Goal: Transaction & Acquisition: Book appointment/travel/reservation

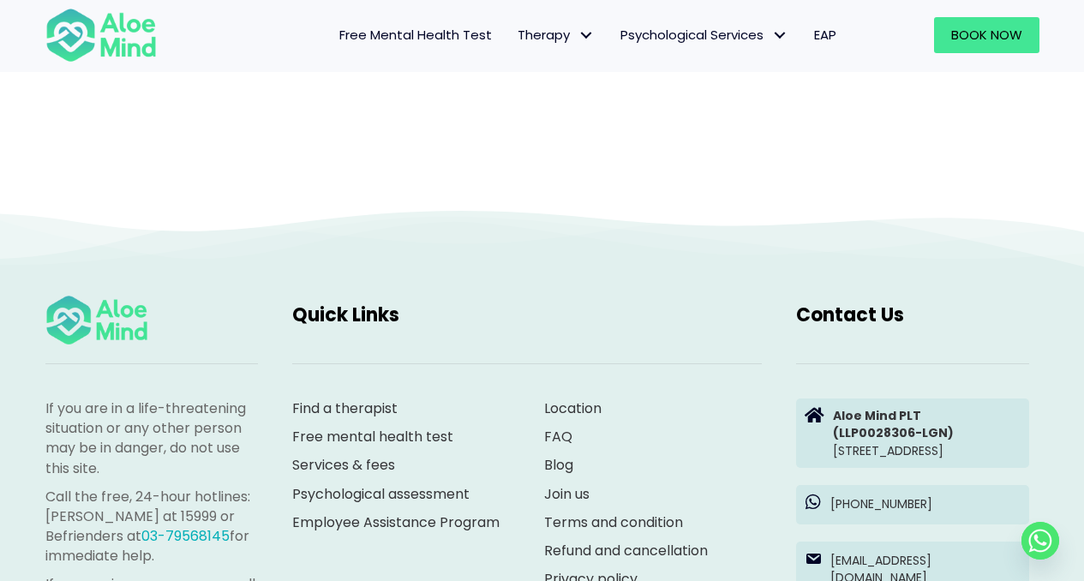
scroll to position [856, 0]
click at [338, 403] on link "Find a therapist" at bounding box center [344, 409] width 105 height 20
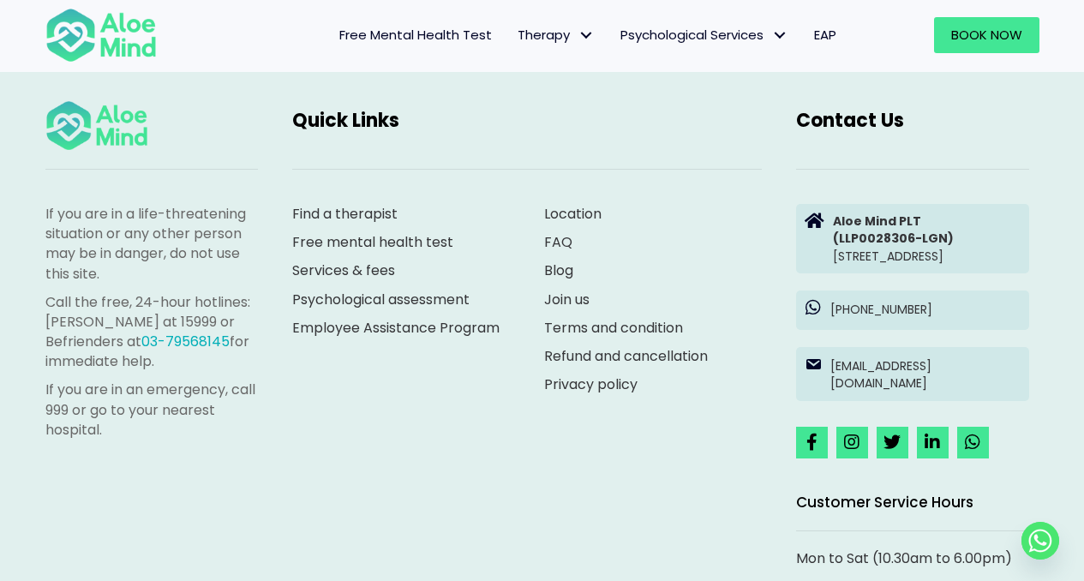
scroll to position [1044, 0]
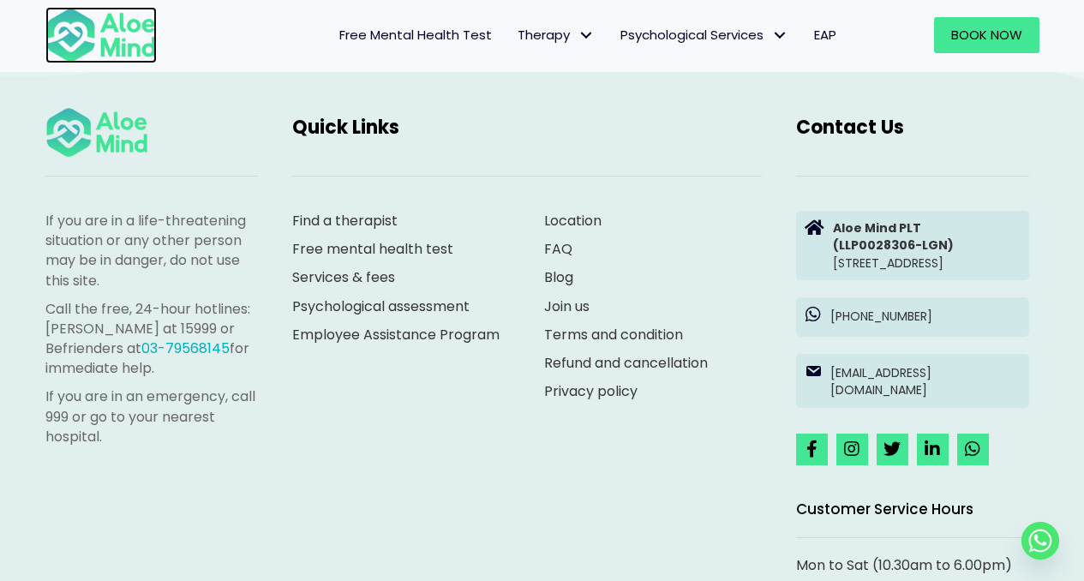
click at [71, 44] on img at bounding box center [100, 35] width 111 height 57
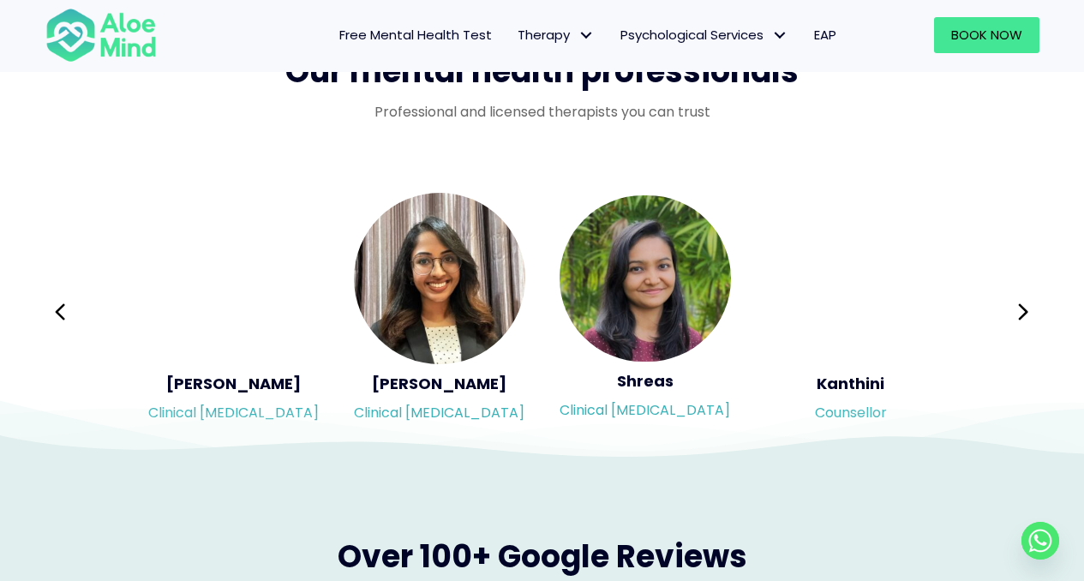
scroll to position [2799, 0]
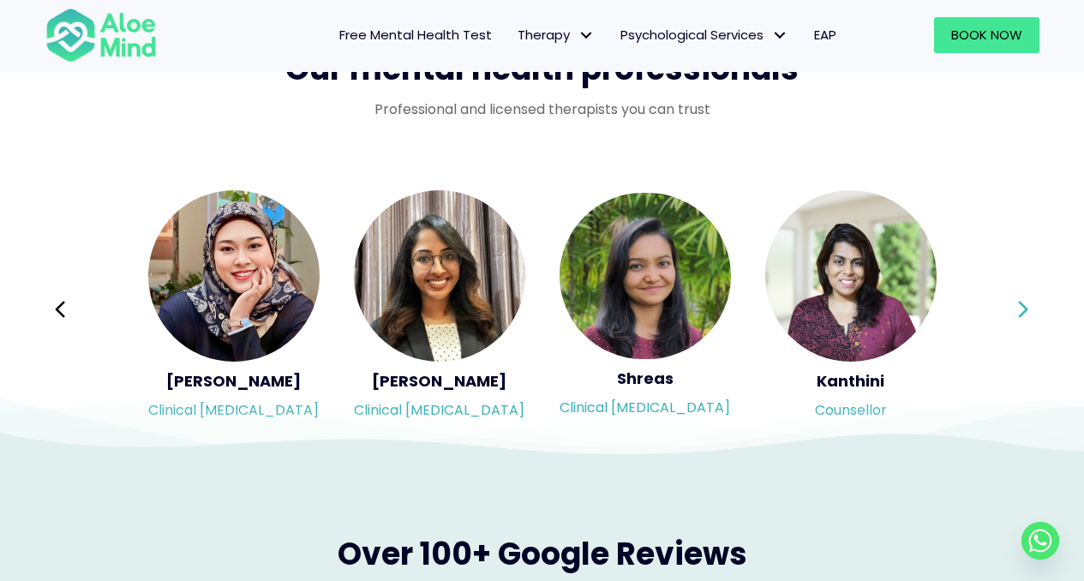
click at [1015, 307] on button "Next" at bounding box center [1023, 309] width 41 height 41
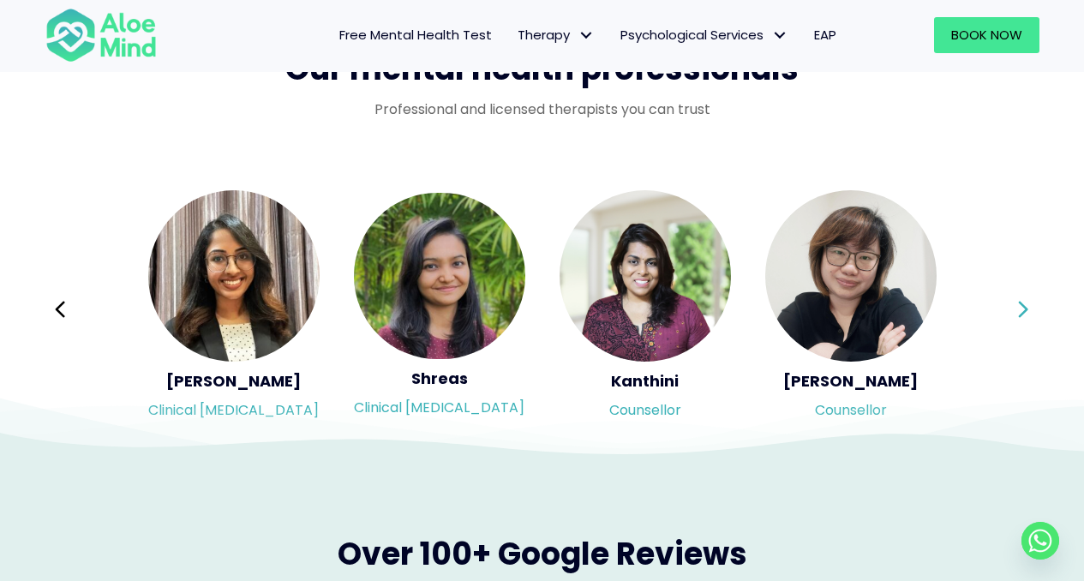
click at [1015, 307] on button "Next" at bounding box center [1023, 309] width 41 height 41
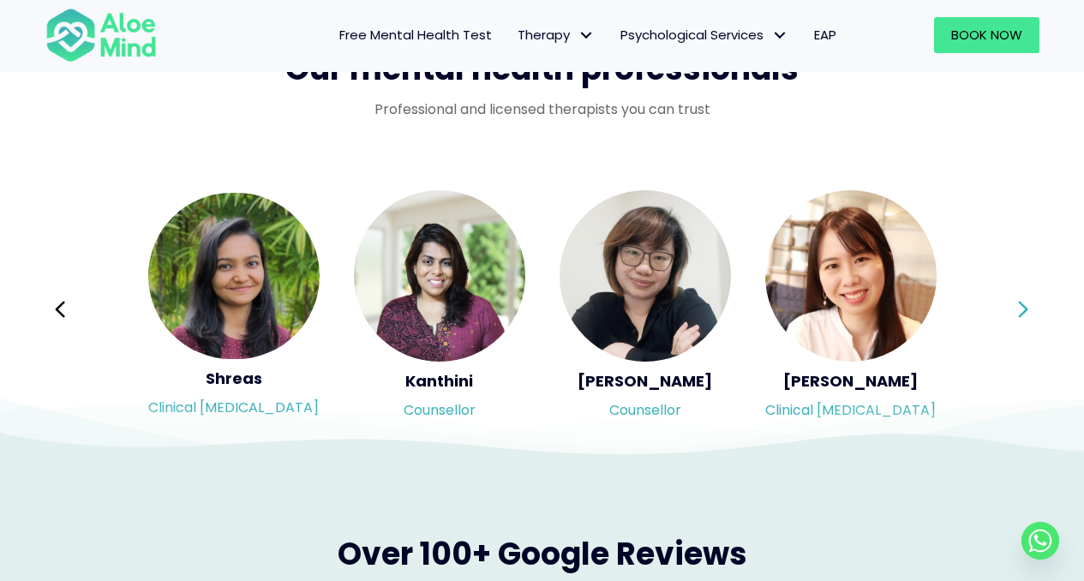
click at [1015, 307] on div "Syndy Clinical psychologist Diveena Clinical psychologist Elynna Counsellor Eme…" at bounding box center [542, 309] width 994 height 242
click at [1015, 307] on button "Next" at bounding box center [1023, 309] width 41 height 41
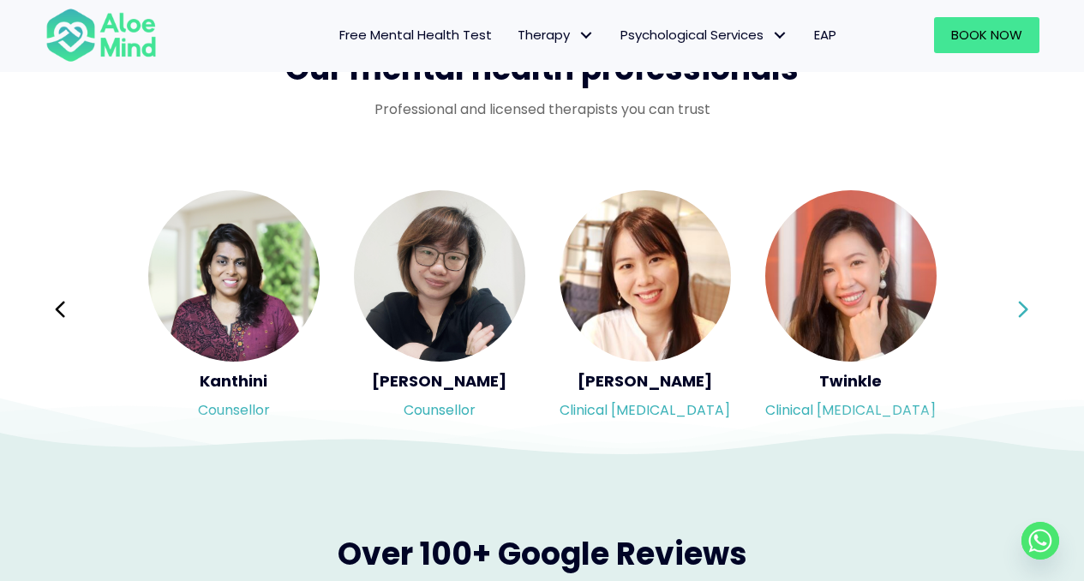
click at [1015, 307] on button "Next" at bounding box center [1023, 309] width 41 height 41
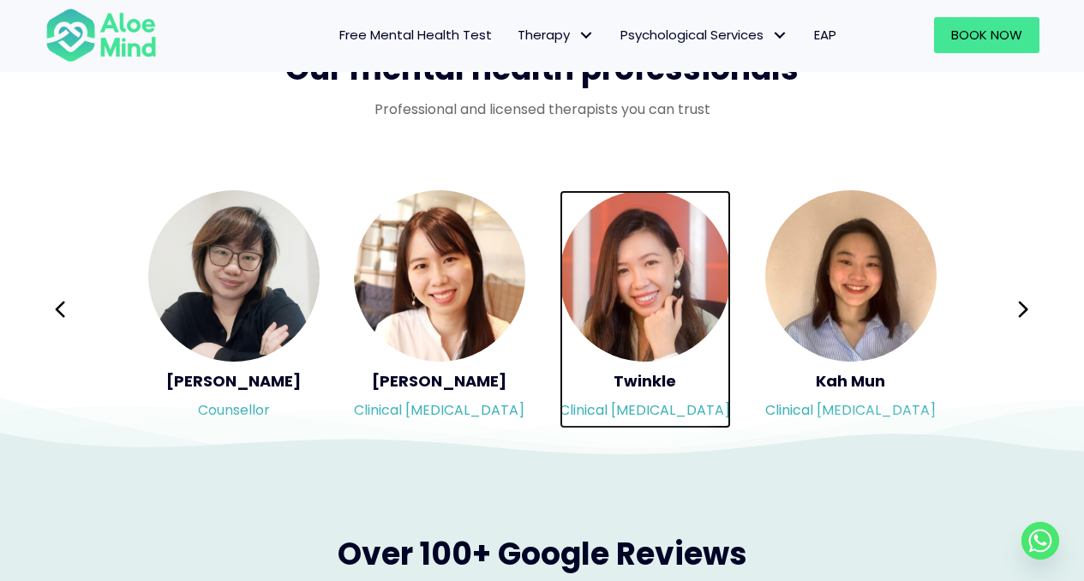
click at [657, 286] on img "Slide 9 of 3" at bounding box center [644, 275] width 171 height 171
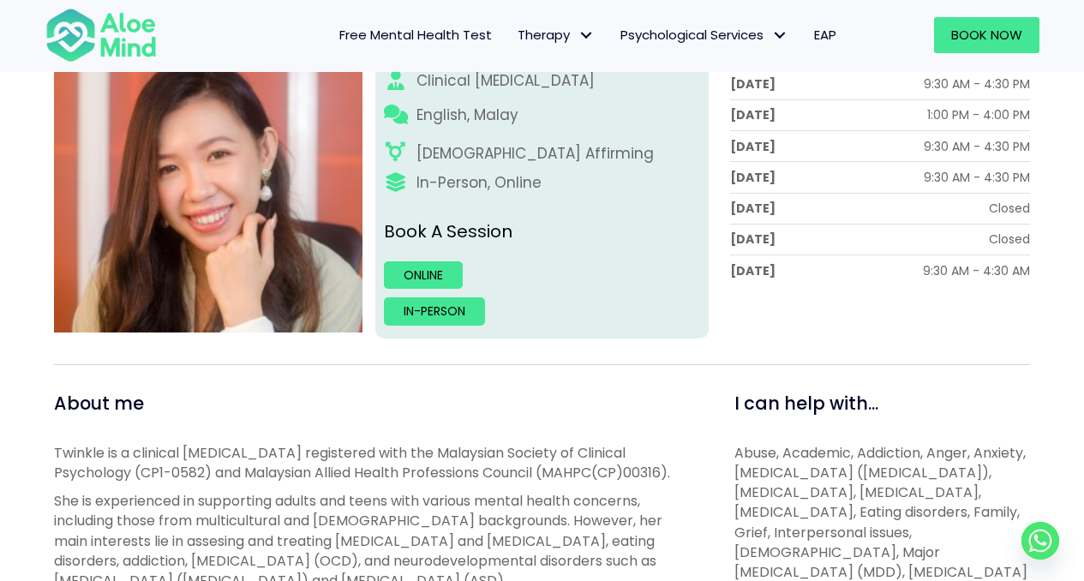
scroll to position [285, 0]
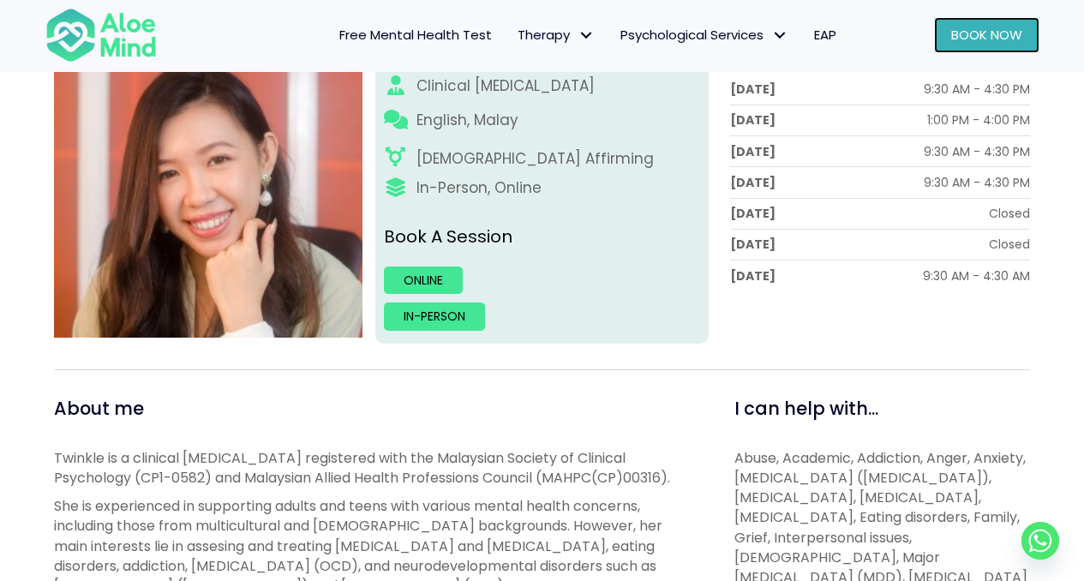
click at [978, 31] on span "Book Now" at bounding box center [986, 35] width 71 height 18
click at [437, 273] on link "Online" at bounding box center [423, 279] width 79 height 27
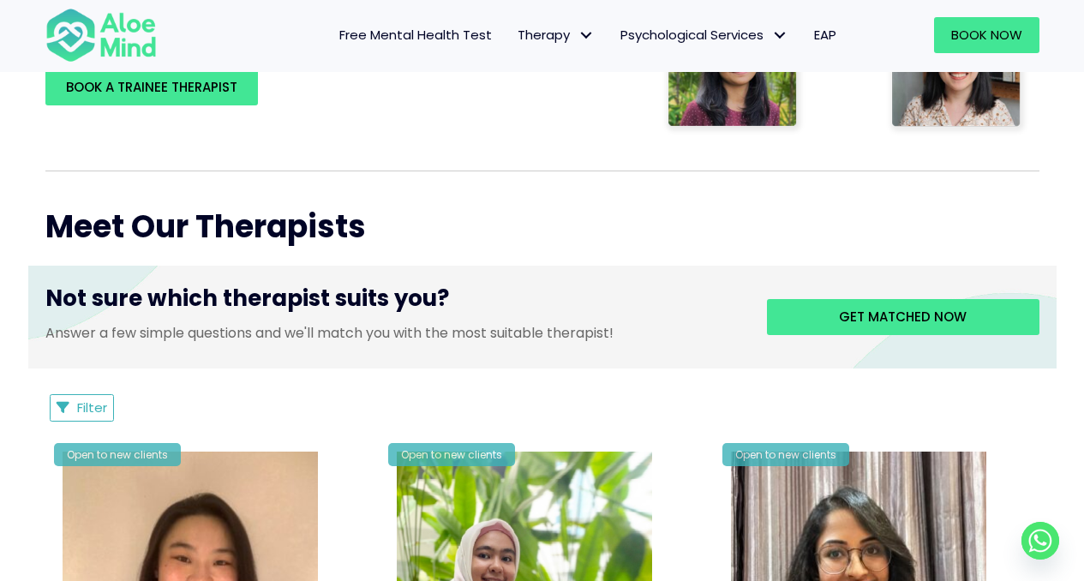
scroll to position [523, 0]
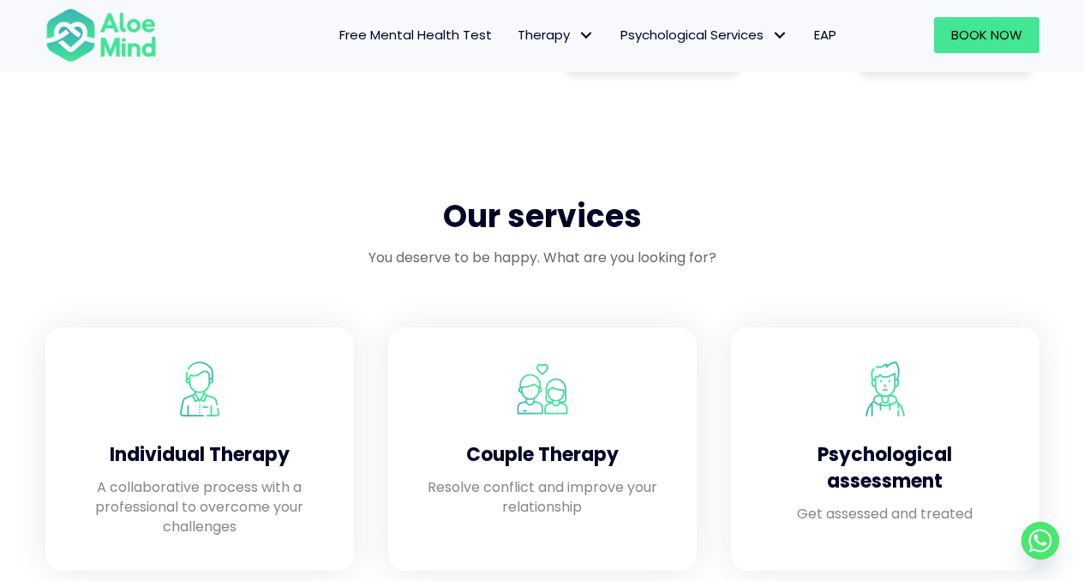
scroll to position [1316, 0]
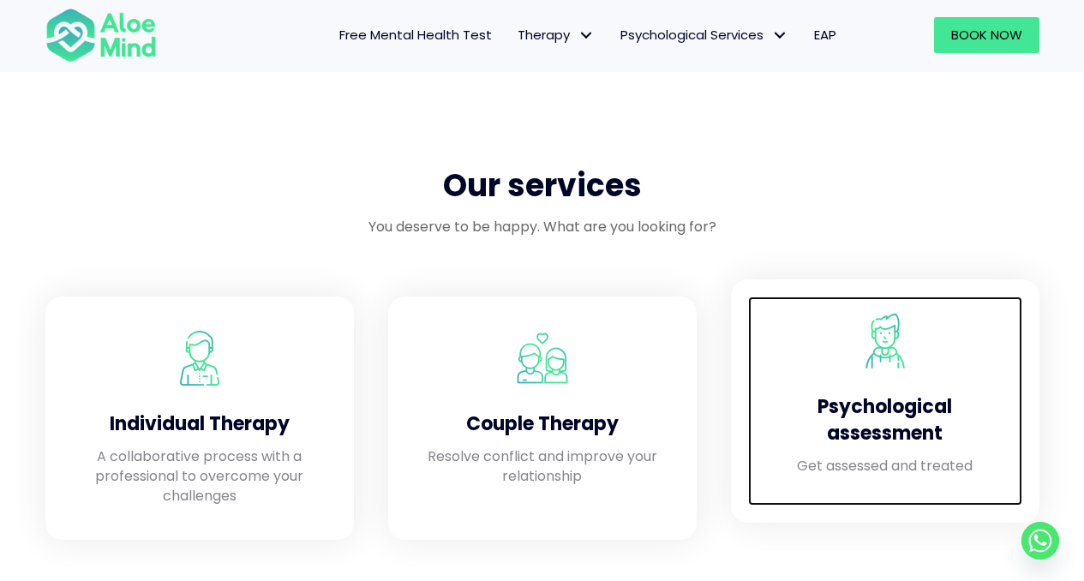
click at [892, 381] on div "Psychological assessment" at bounding box center [885, 416] width 240 height 79
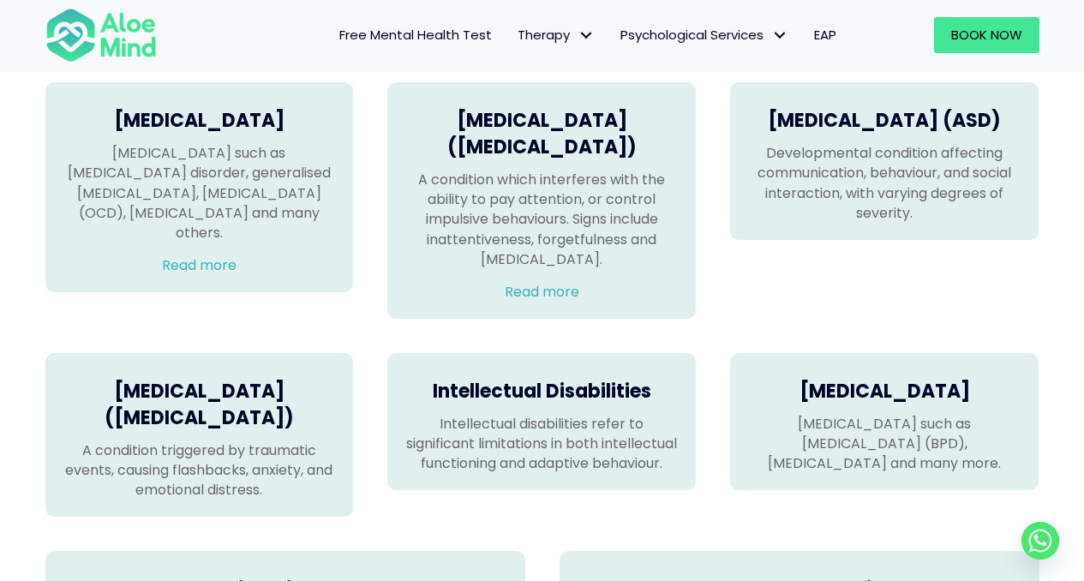
scroll to position [1204, 0]
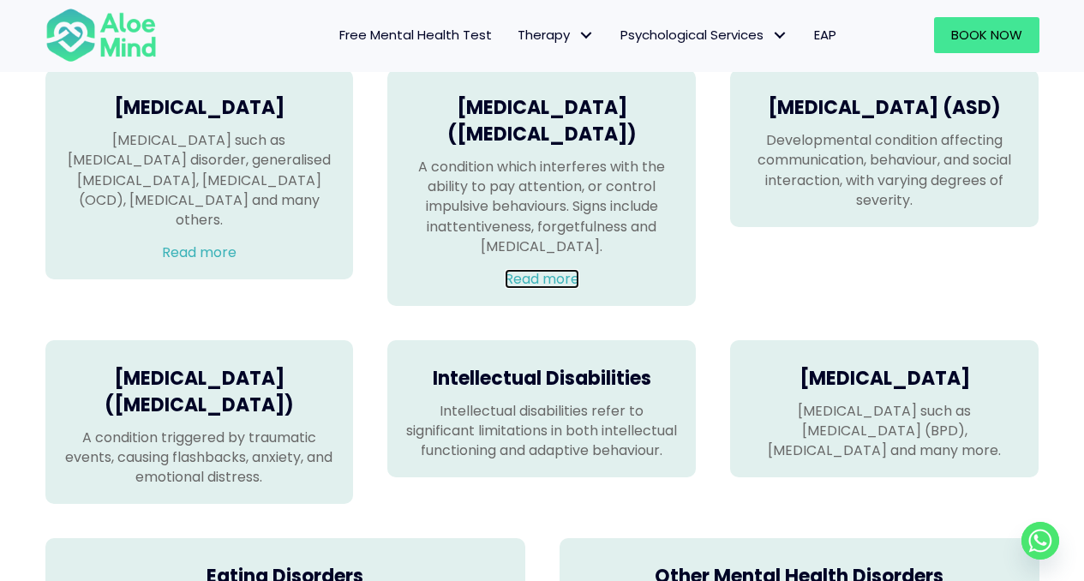
click at [561, 289] on link "Read more" at bounding box center [542, 279] width 75 height 20
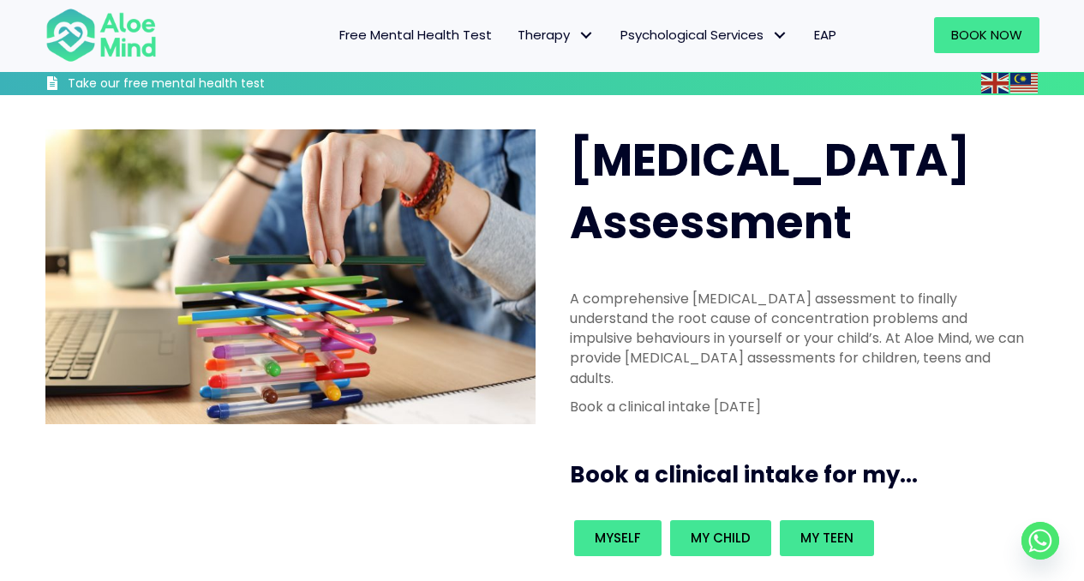
scroll to position [94, 0]
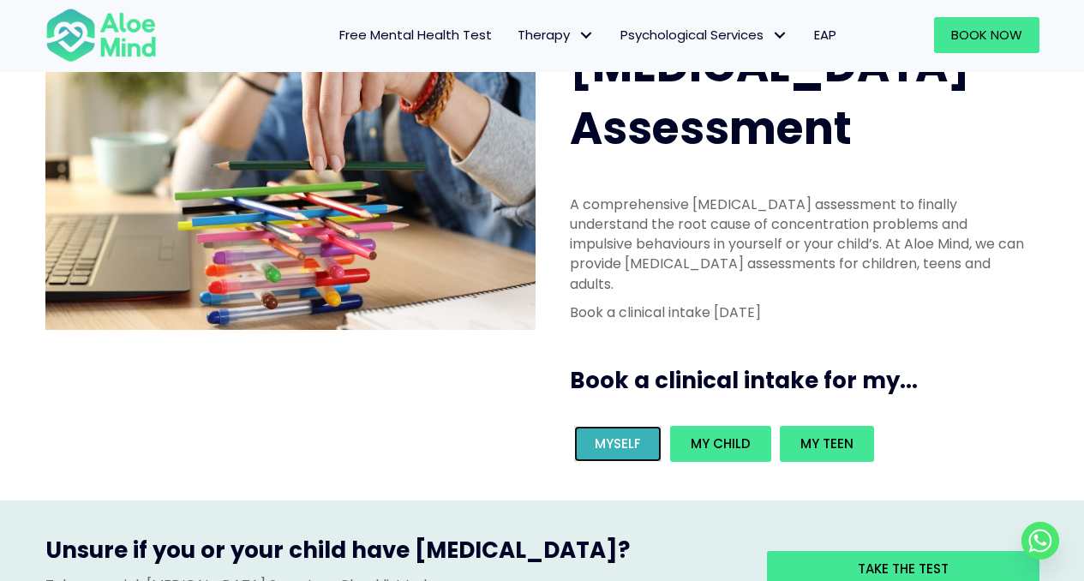
click at [610, 434] on span "Myself" at bounding box center [617, 443] width 46 height 18
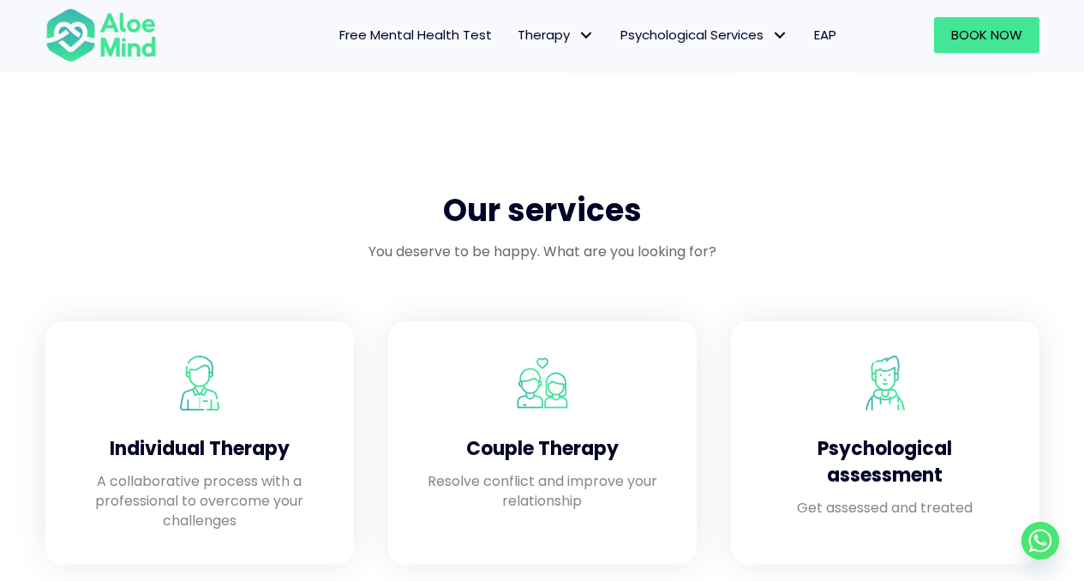
scroll to position [1294, 0]
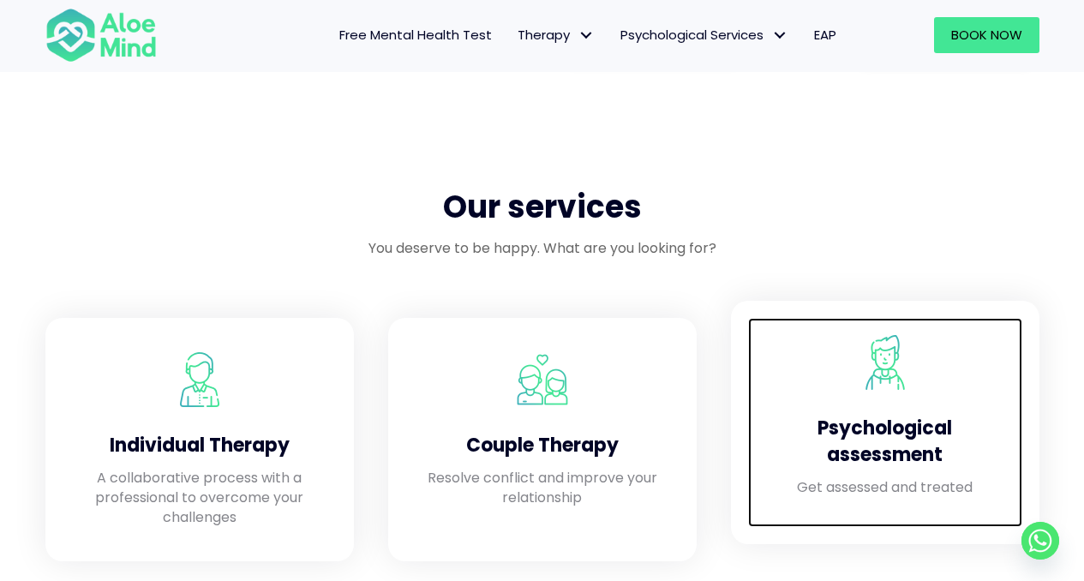
click at [900, 473] on div "Psychological assessment" at bounding box center [885, 437] width 240 height 79
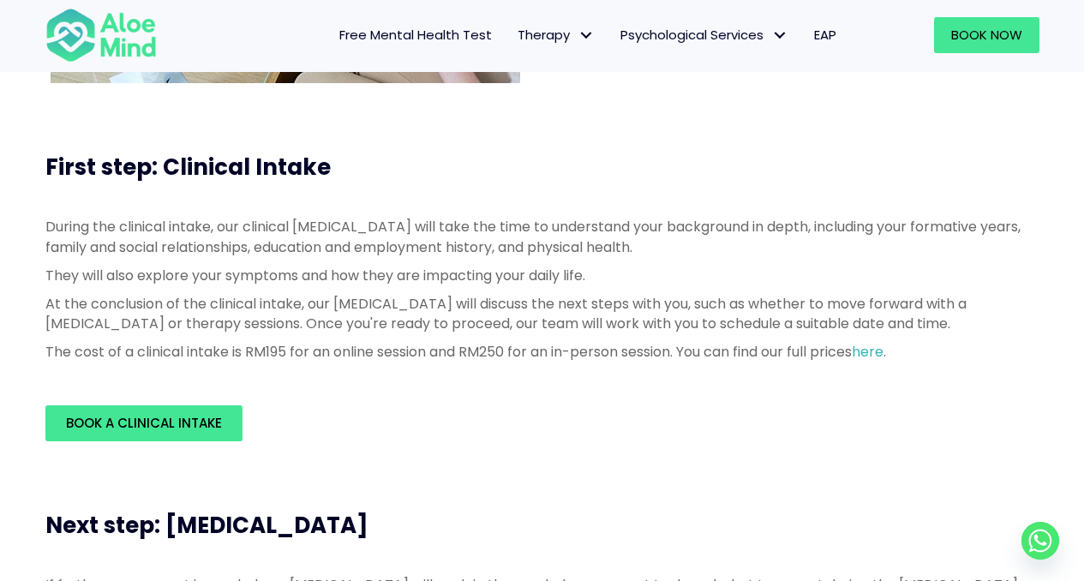
scroll to position [382, 0]
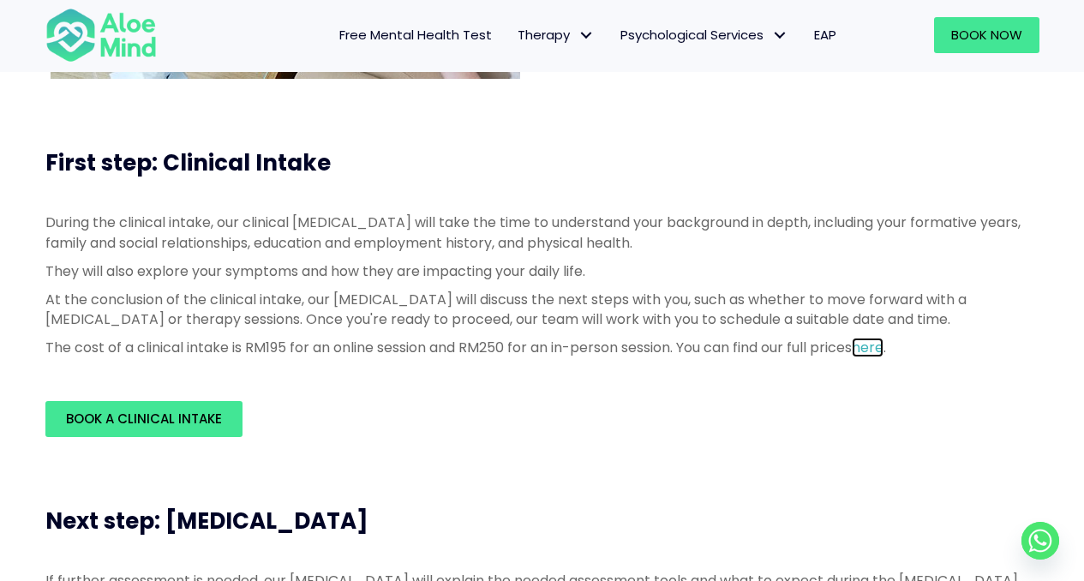
click at [883, 348] on link "here" at bounding box center [867, 348] width 32 height 20
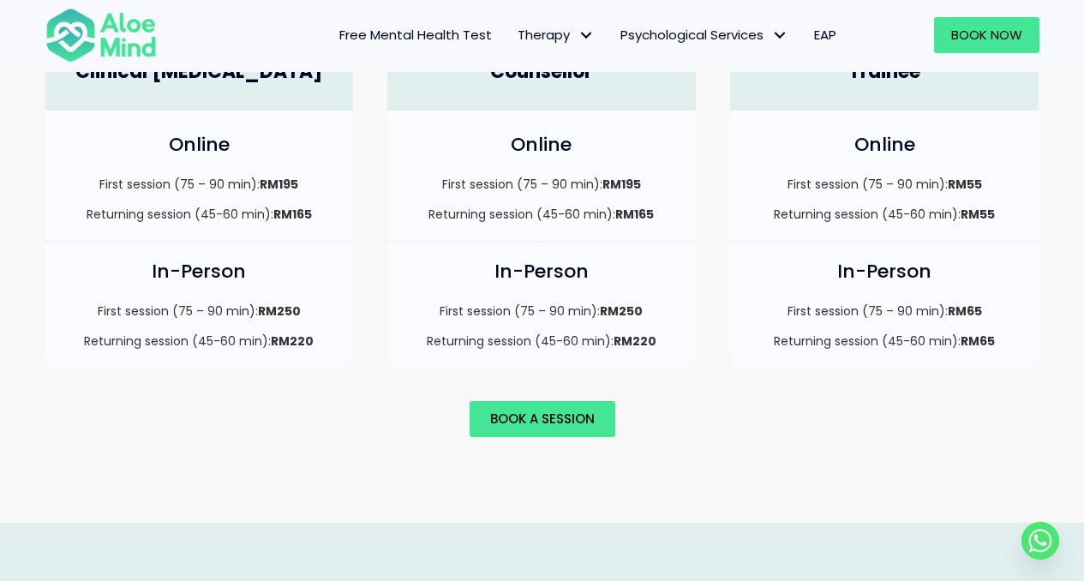
scroll to position [1310, 0]
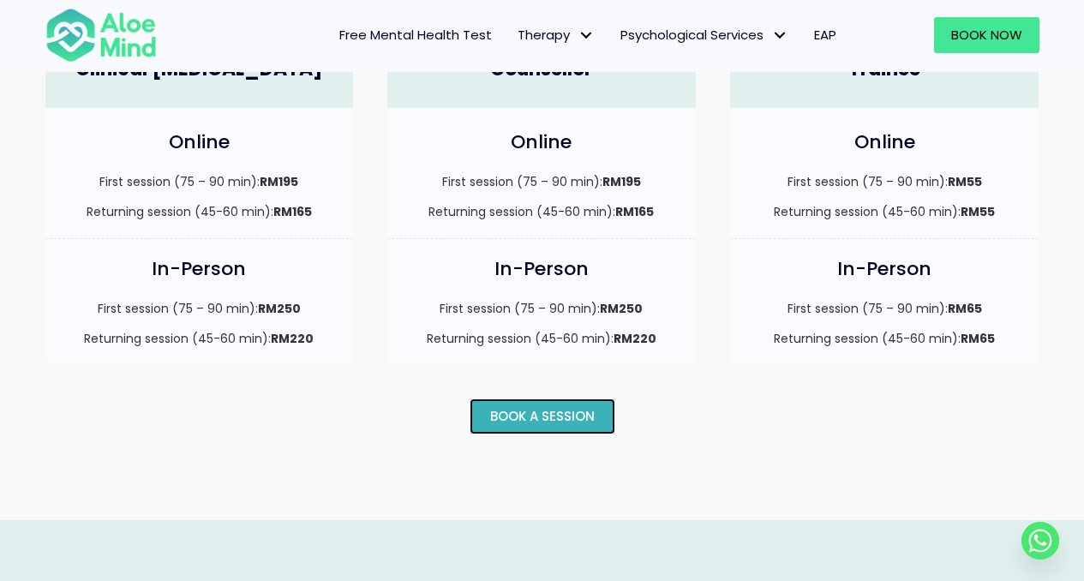
click at [508, 407] on span "Book a session" at bounding box center [542, 416] width 105 height 18
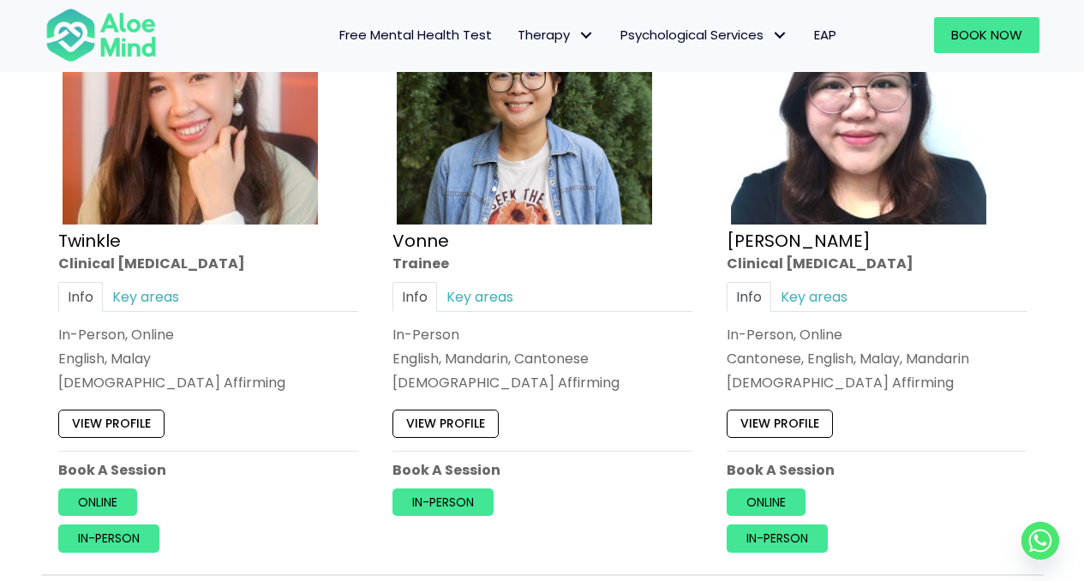
scroll to position [6828, 0]
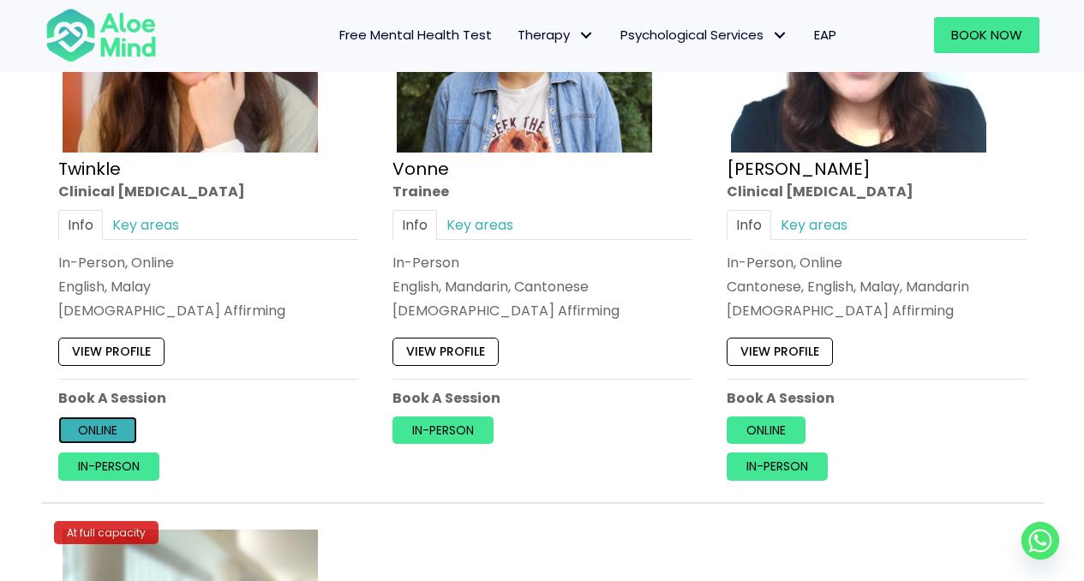
click at [79, 440] on link "Online" at bounding box center [97, 429] width 79 height 27
click at [117, 428] on link "Online" at bounding box center [97, 429] width 79 height 27
click at [106, 433] on link "Online" at bounding box center [97, 429] width 79 height 27
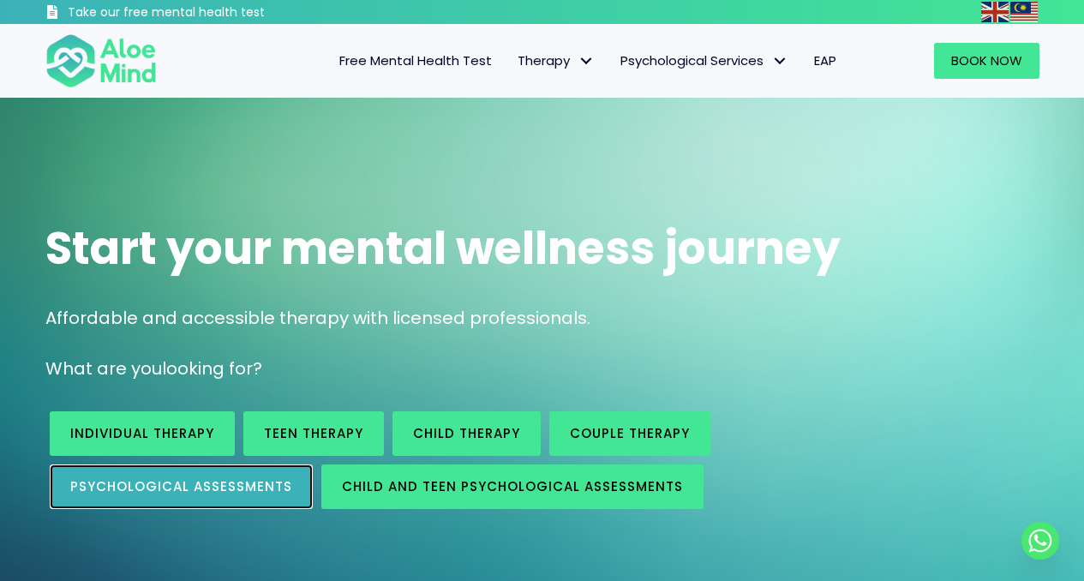
click at [256, 476] on link "Psychological assessments" at bounding box center [181, 486] width 263 height 45
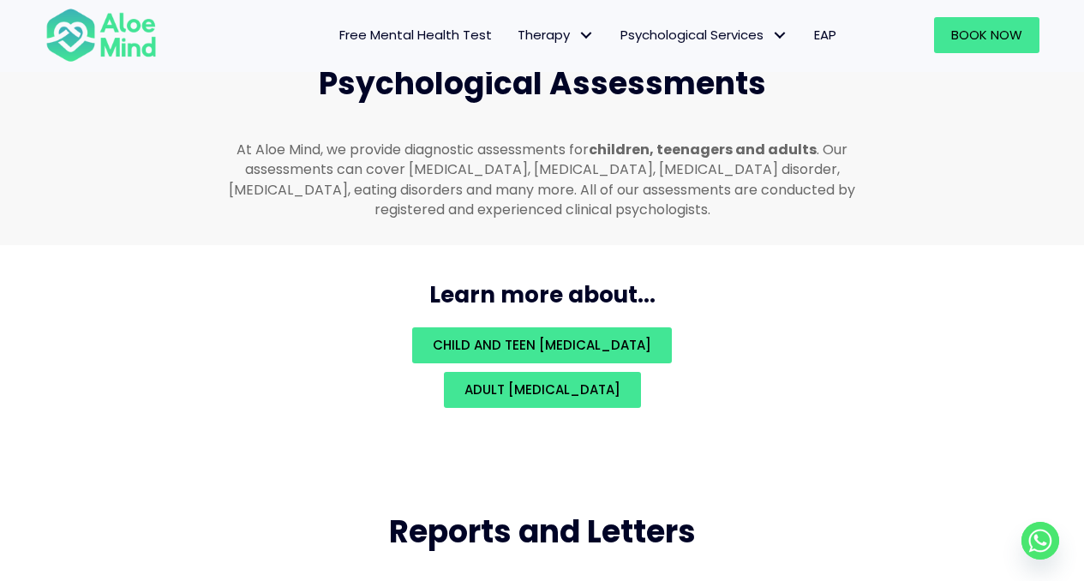
scroll to position [3694, 0]
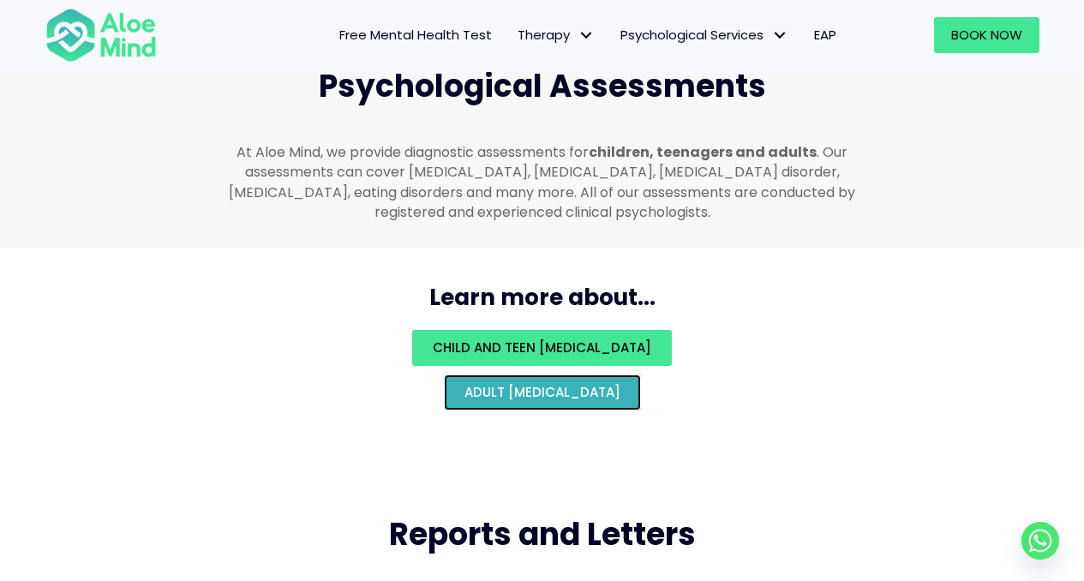
click at [608, 383] on span "Adult [MEDICAL_DATA]" at bounding box center [542, 392] width 156 height 18
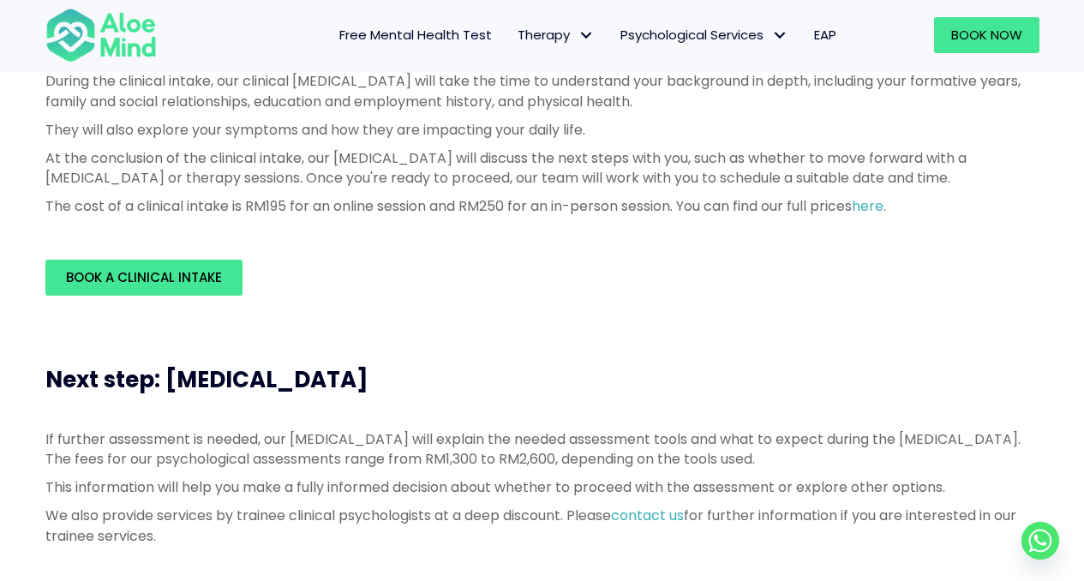
scroll to position [545, 0]
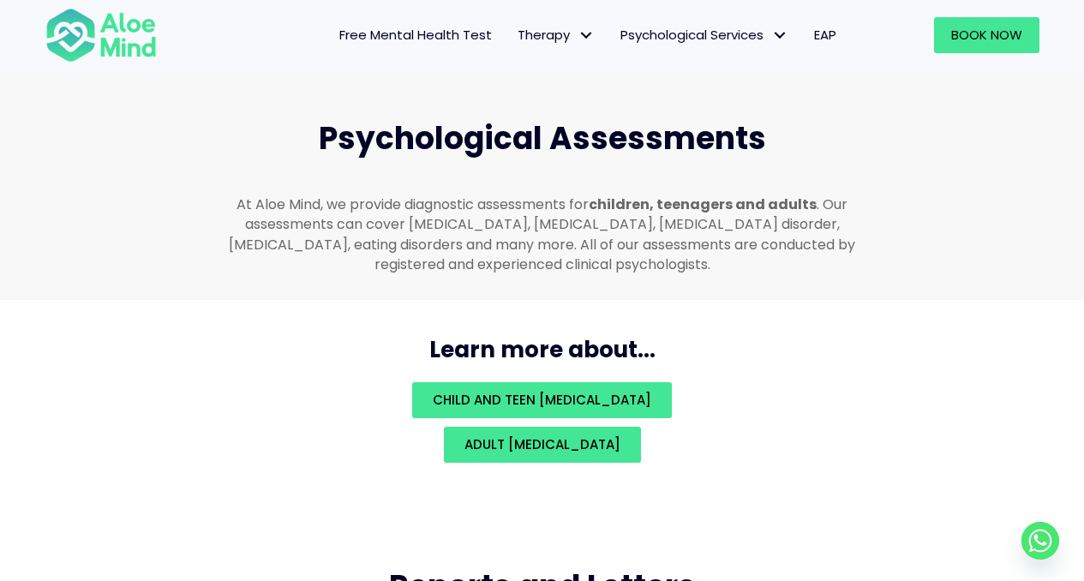
scroll to position [3681, 0]
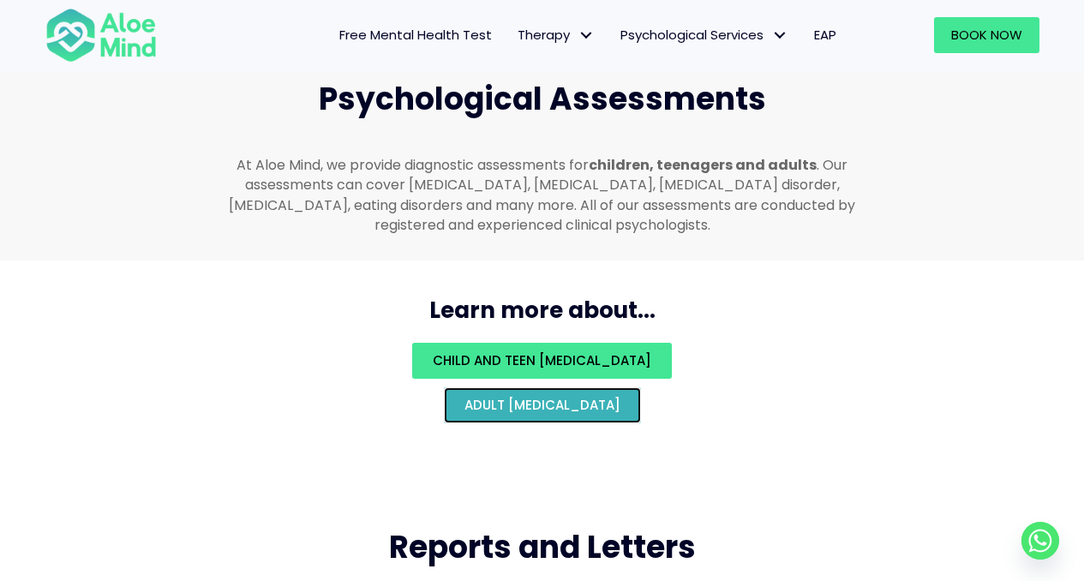
click at [524, 396] on span "Adult psychological assessment" at bounding box center [542, 405] width 156 height 18
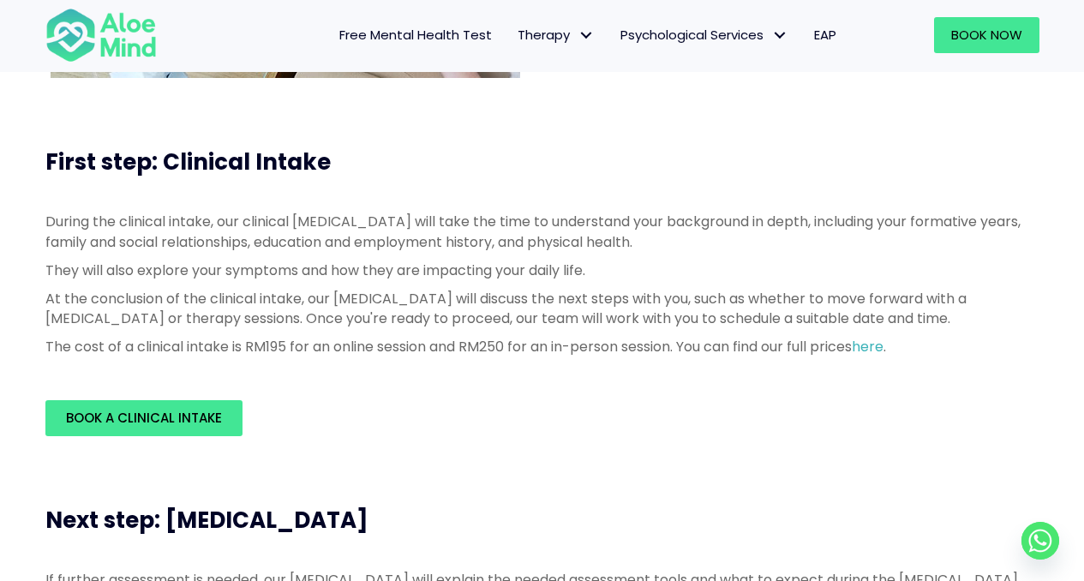
scroll to position [380, 0]
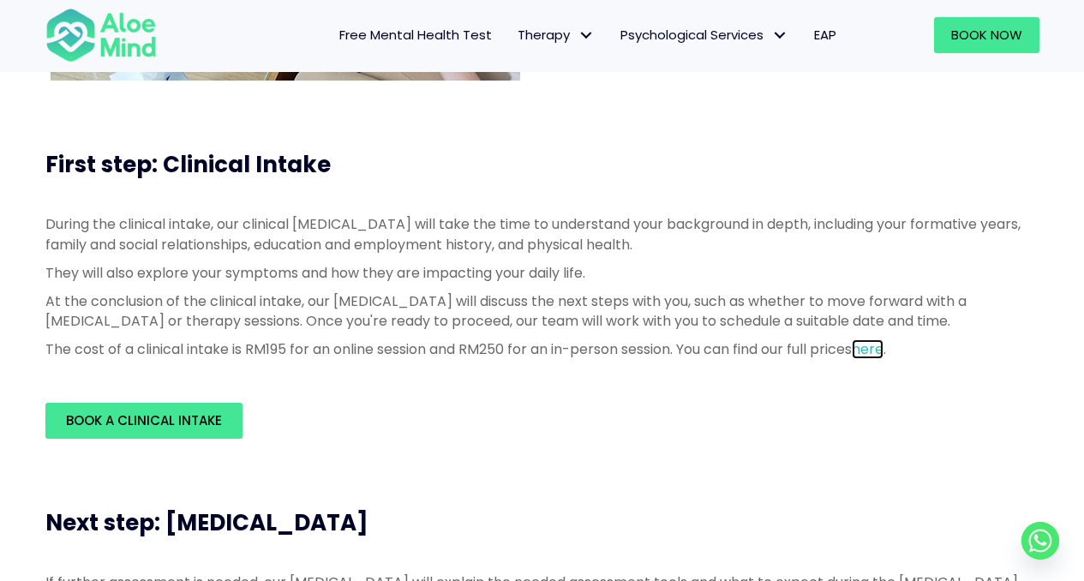
click at [883, 353] on link "here" at bounding box center [867, 349] width 32 height 20
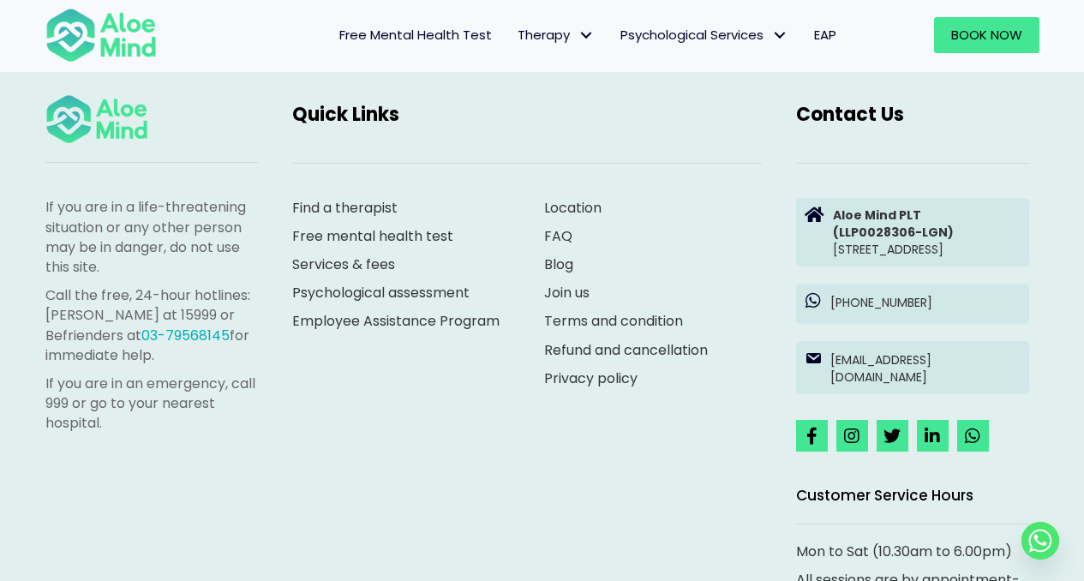
scroll to position [4809, 0]
